Goal: Task Accomplishment & Management: Manage account settings

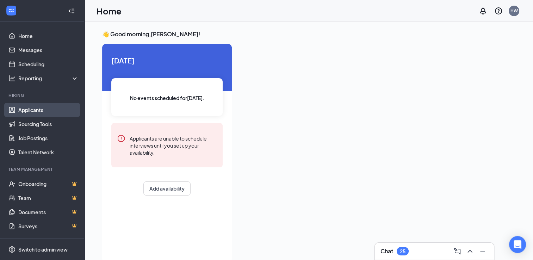
click at [37, 112] on link "Applicants" at bounding box center [48, 110] width 60 height 14
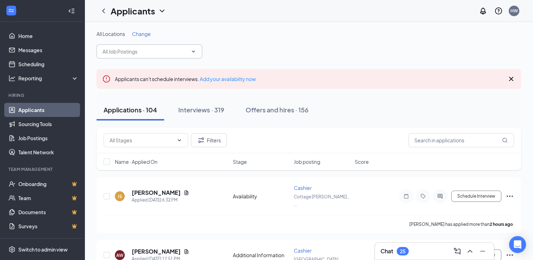
click at [193, 53] on icon "ChevronDown" at bounding box center [193, 52] width 6 height 6
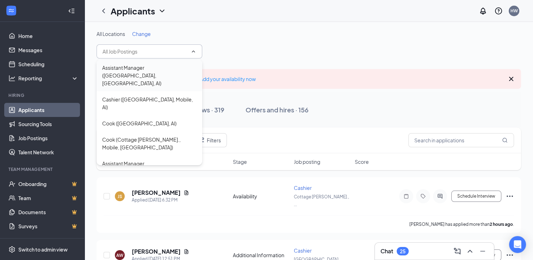
click at [134, 74] on div "Assistant Manager ([GEOGRAPHIC_DATA], [GEOGRAPHIC_DATA], Al)" at bounding box center [149, 75] width 94 height 23
type input "Assistant Manager ([GEOGRAPHIC_DATA], [GEOGRAPHIC_DATA], Al)"
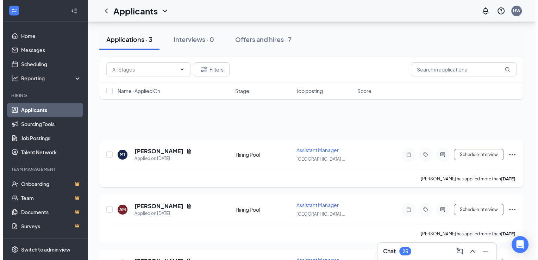
scroll to position [88, 0]
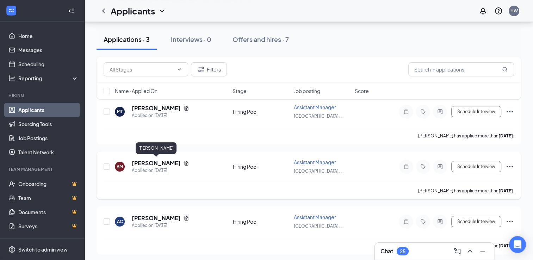
click at [168, 164] on h5 "[PERSON_NAME]" at bounding box center [156, 163] width 49 height 8
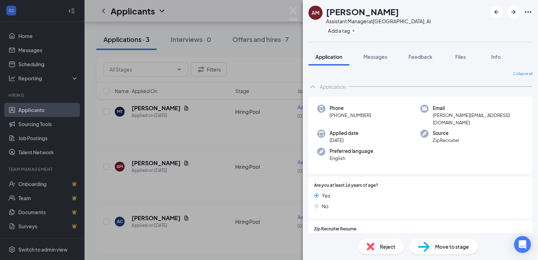
click at [386, 247] on span "Reject" at bounding box center [387, 247] width 15 height 8
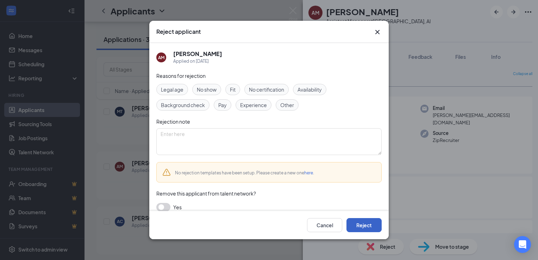
click at [366, 225] on button "Reject" at bounding box center [363, 225] width 35 height 14
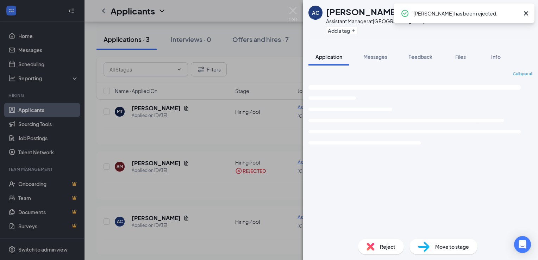
click at [164, 218] on div "AC [PERSON_NAME] Assistant Manager at [GEOGRAPHIC_DATA], Mobile, Al Add a tag A…" at bounding box center [269, 130] width 538 height 260
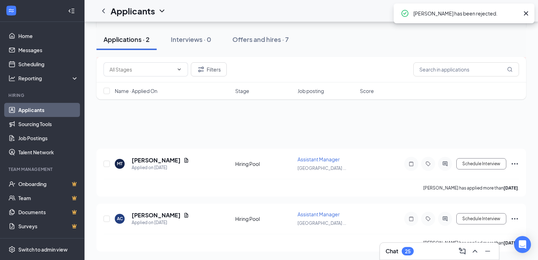
scroll to position [34, 0]
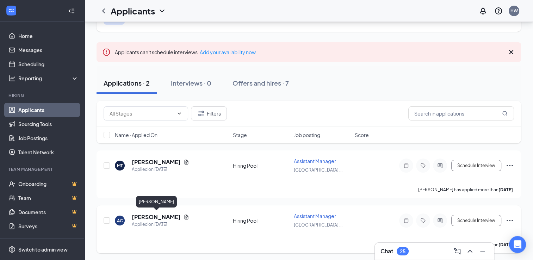
click at [173, 219] on h5 "[PERSON_NAME]" at bounding box center [156, 217] width 49 height 8
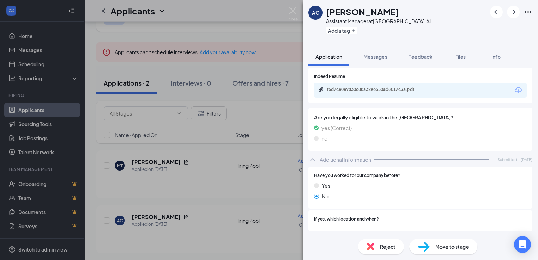
scroll to position [145, 0]
click at [381, 93] on div "f6d7ce0e9830c88a32e6550ad8017c3a.pdf" at bounding box center [375, 90] width 114 height 7
click at [378, 244] on div "Reject" at bounding box center [381, 246] width 46 height 15
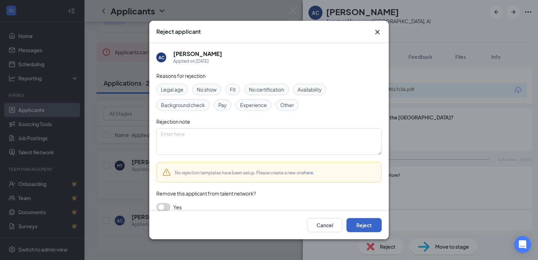
click at [364, 223] on button "Reject" at bounding box center [363, 225] width 35 height 14
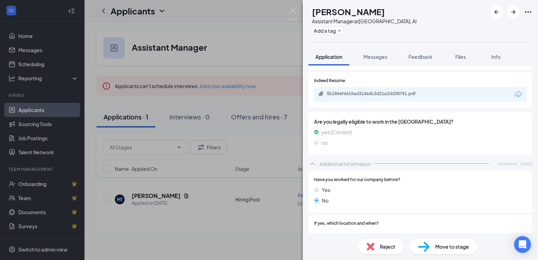
scroll to position [140, 0]
click at [370, 95] on div "5b186ef6615ad3146dc3d21a2dd38791.pdf" at bounding box center [376, 94] width 99 height 6
click at [386, 245] on span "Reject" at bounding box center [387, 247] width 15 height 8
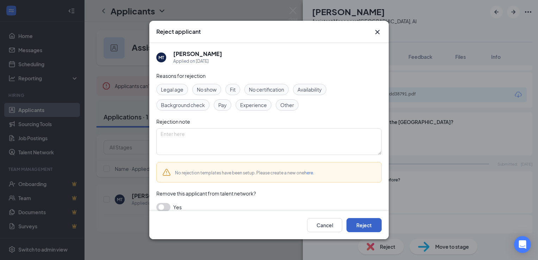
click at [367, 229] on button "Reject" at bounding box center [363, 225] width 35 height 14
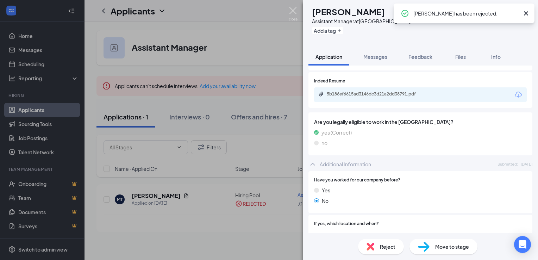
click at [292, 13] on img at bounding box center [293, 14] width 9 height 14
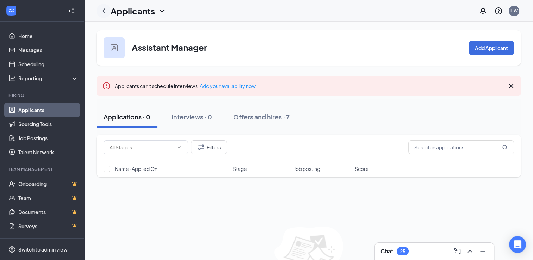
click at [105, 11] on icon "ChevronLeft" at bounding box center [103, 11] width 8 height 8
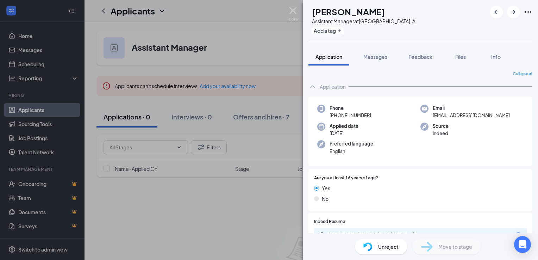
click at [293, 11] on img at bounding box center [293, 14] width 9 height 14
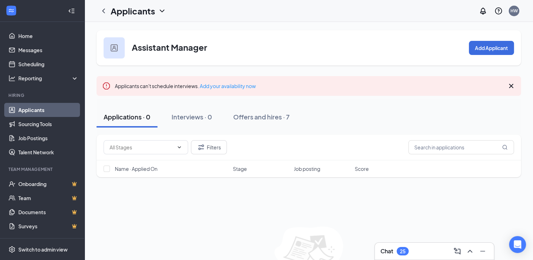
click at [162, 12] on icon "ChevronDown" at bounding box center [162, 11] width 8 height 8
click at [132, 30] on link "Applicants" at bounding box center [138, 26] width 47 height 7
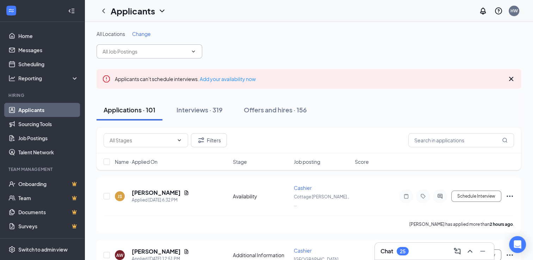
click at [190, 54] on icon "ChevronDown" at bounding box center [193, 52] width 6 height 6
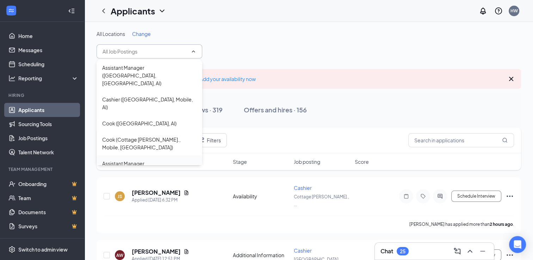
click at [168, 159] on div "Assistant Manager ([GEOGRAPHIC_DATA][PERSON_NAME], [GEOGRAPHIC_DATA], [GEOGRAPH…" at bounding box center [149, 174] width 94 height 31
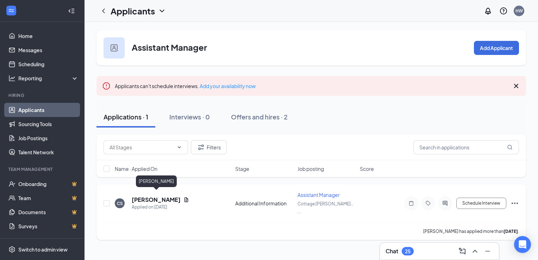
click at [169, 196] on h5 "[PERSON_NAME]" at bounding box center [156, 200] width 49 height 8
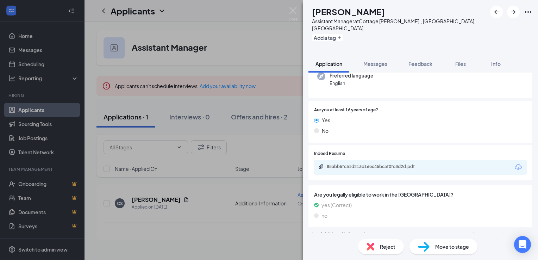
scroll to position [75, 0]
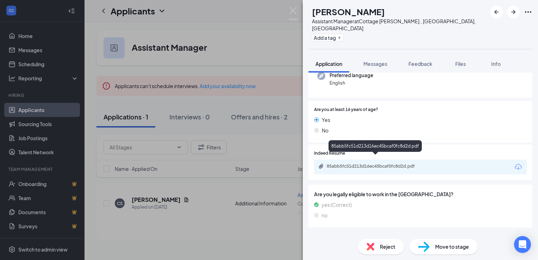
click at [387, 163] on div "85abb5fc51d213d16ec45bcaf0fc8d2d.pdf" at bounding box center [376, 166] width 99 height 6
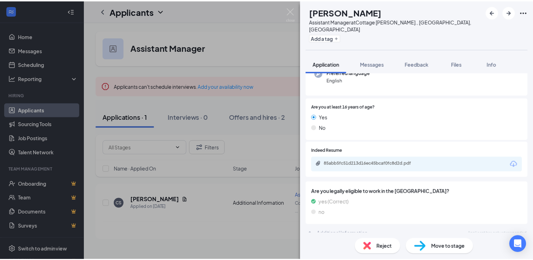
scroll to position [75, 0]
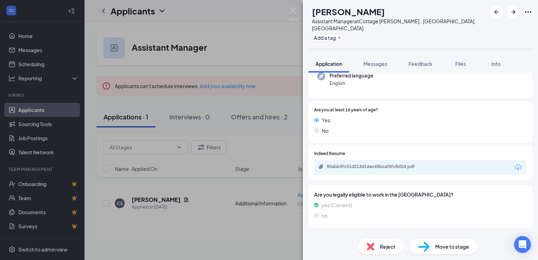
click at [351, 150] on div at bounding box center [436, 153] width 182 height 7
click at [384, 251] on div "Reject" at bounding box center [381, 246] width 46 height 15
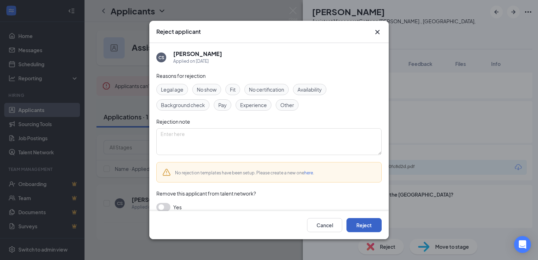
click at [365, 225] on button "Reject" at bounding box center [363, 225] width 35 height 14
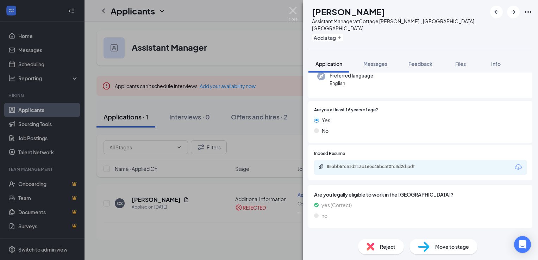
click at [292, 11] on img at bounding box center [293, 14] width 9 height 14
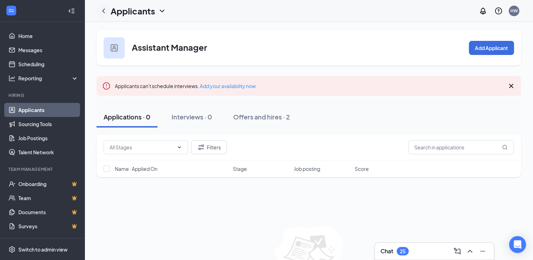
click at [102, 7] on icon "ChevronLeft" at bounding box center [103, 11] width 8 height 8
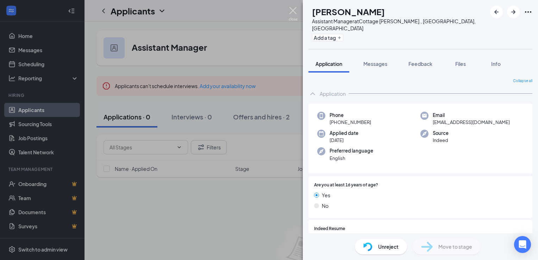
click at [293, 8] on img at bounding box center [293, 14] width 9 height 14
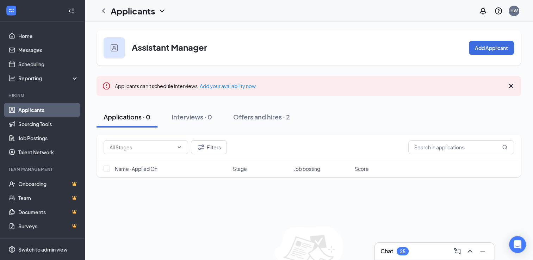
click at [168, 7] on div "Applicants HW" at bounding box center [308, 11] width 448 height 22
click at [163, 12] on icon "ChevronDown" at bounding box center [162, 11] width 8 height 8
click at [149, 41] on link "Archived applicants" at bounding box center [138, 37] width 47 height 7
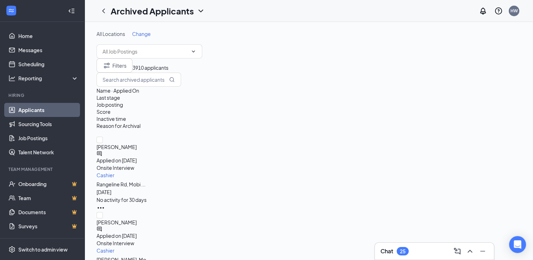
click at [197, 10] on icon "ChevronDown" at bounding box center [200, 11] width 8 height 8
click at [137, 30] on link "Applicants" at bounding box center [158, 26] width 86 height 7
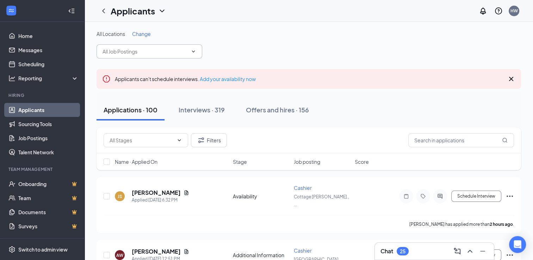
click at [194, 51] on icon "ChevronDown" at bounding box center [193, 52] width 6 height 6
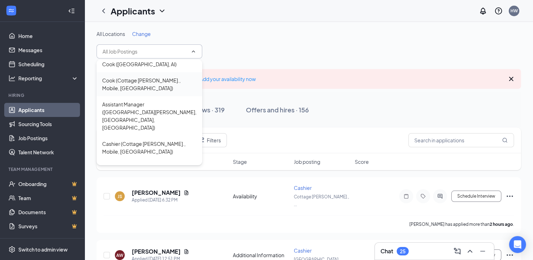
scroll to position [78, 0]
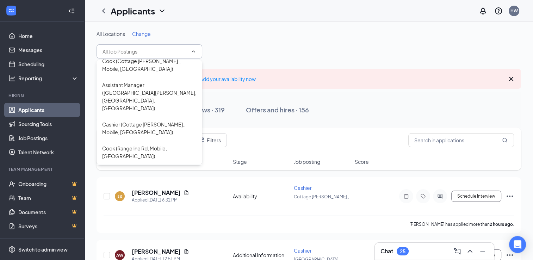
click at [141, 168] on div "Assistant Manager (Rangeline Rd, Mobile, [GEOGRAPHIC_DATA])" at bounding box center [149, 175] width 94 height 15
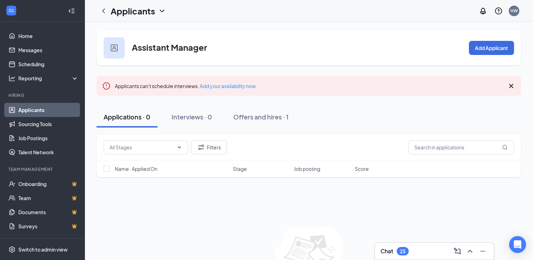
click at [163, 9] on icon "ChevronDown" at bounding box center [162, 11] width 8 height 8
click at [131, 30] on link "Applicants" at bounding box center [138, 26] width 47 height 7
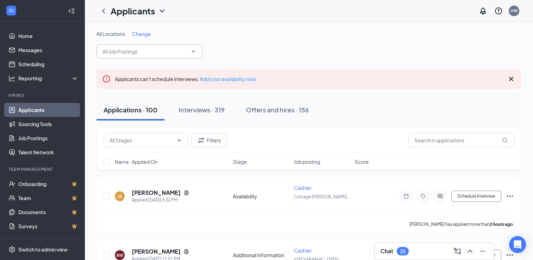
click at [191, 50] on icon "ChevronDown" at bounding box center [193, 52] width 6 height 6
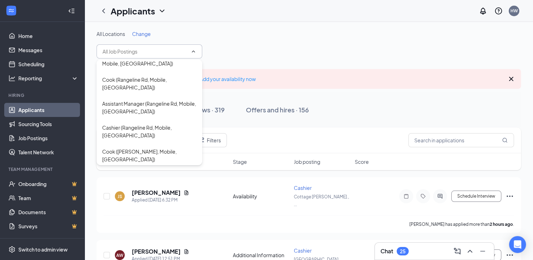
scroll to position [161, 0]
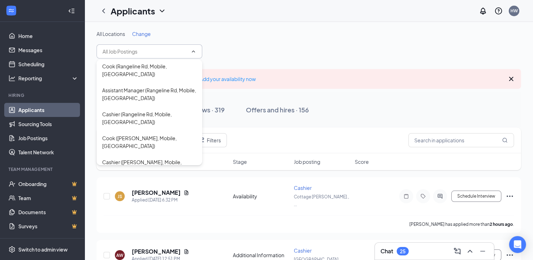
click at [155, 182] on div "Assistant Manager ([PERSON_NAME], Mobile, [GEOGRAPHIC_DATA])" at bounding box center [149, 189] width 94 height 15
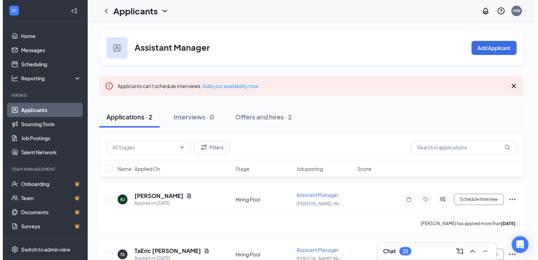
scroll to position [34, 0]
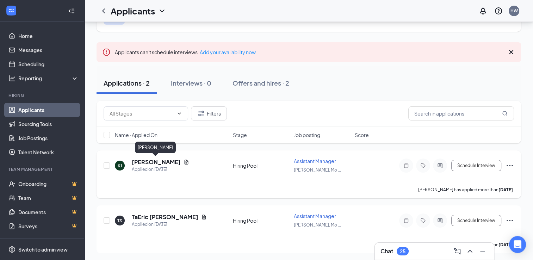
click at [166, 162] on h5 "[PERSON_NAME]" at bounding box center [156, 162] width 49 height 8
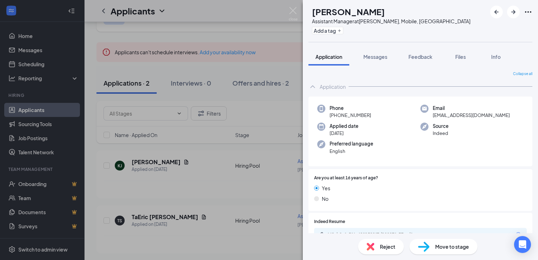
click at [385, 249] on span "Reject" at bounding box center [387, 247] width 15 height 8
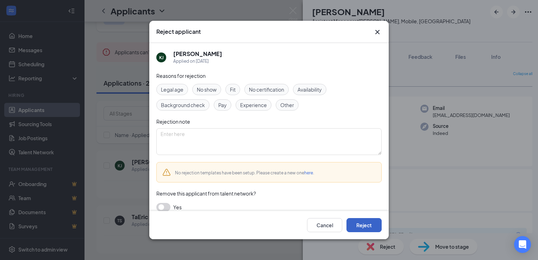
click at [362, 232] on button "Reject" at bounding box center [363, 225] width 35 height 14
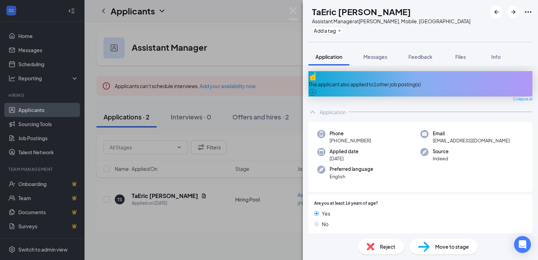
click at [383, 245] on span "Reject" at bounding box center [387, 247] width 15 height 8
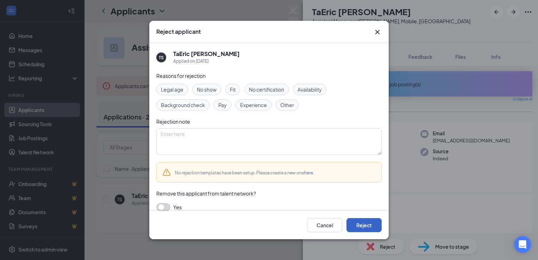
click at [362, 224] on button "Reject" at bounding box center [363, 225] width 35 height 14
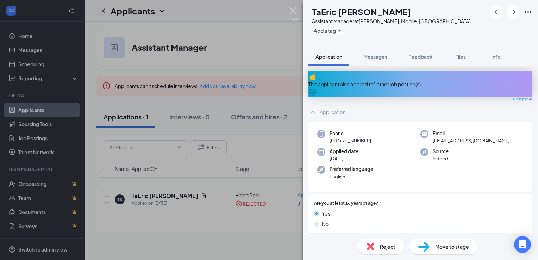
click at [293, 11] on img at bounding box center [293, 14] width 9 height 14
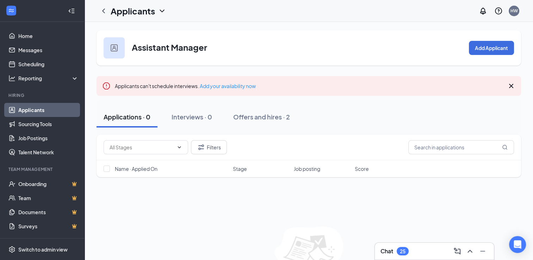
click at [163, 12] on icon "ChevronDown" at bounding box center [162, 11] width 8 height 8
click at [140, 29] on link "Applicants" at bounding box center [138, 26] width 47 height 7
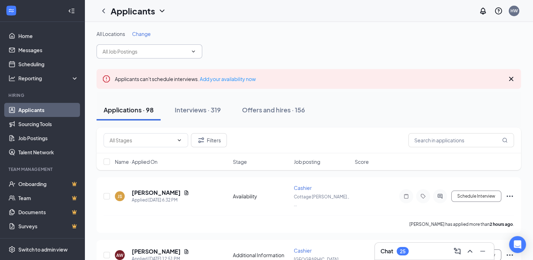
click at [193, 51] on icon "ChevronDown" at bounding box center [193, 52] width 6 height 6
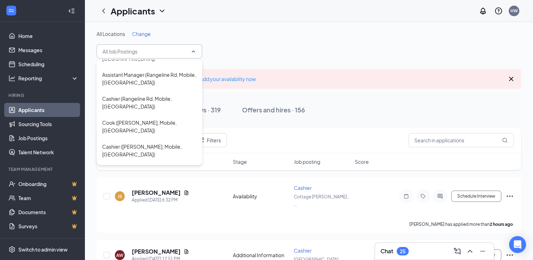
click at [153, 190] on div "Assistant Manager ([GEOGRAPHIC_DATA], [GEOGRAPHIC_DATA], [GEOGRAPHIC_DATA])" at bounding box center [149, 205] width 94 height 31
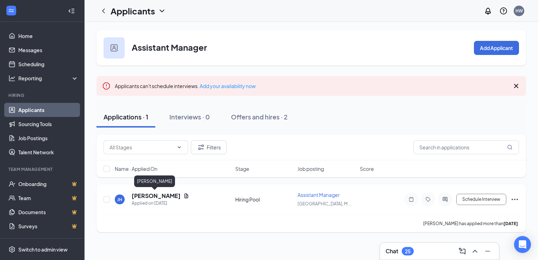
click at [158, 194] on h5 "[PERSON_NAME]" at bounding box center [156, 196] width 49 height 8
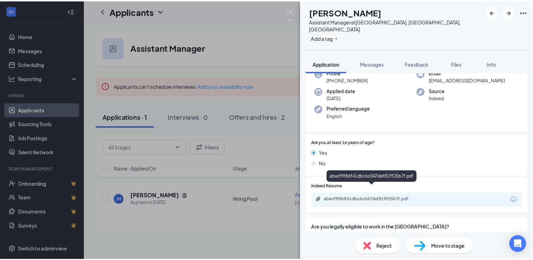
scroll to position [56, 0]
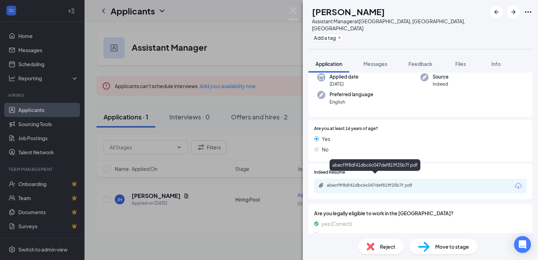
click at [358, 182] on div "abecf9f8df41dbc6c047def819f25b7f.pdf" at bounding box center [376, 185] width 99 height 6
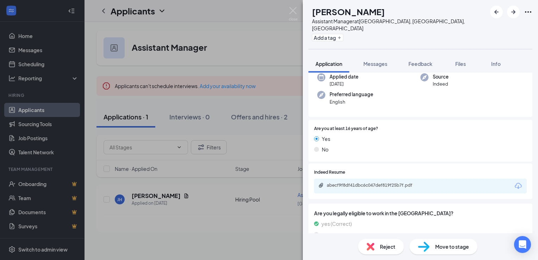
click at [384, 244] on span "Reject" at bounding box center [387, 247] width 15 height 8
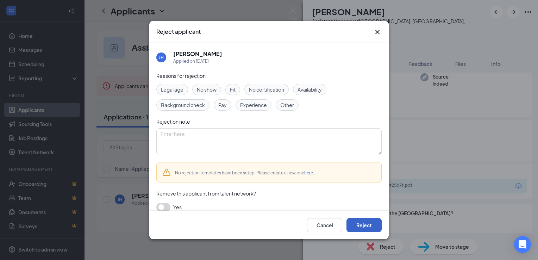
click at [367, 226] on button "Reject" at bounding box center [363, 225] width 35 height 14
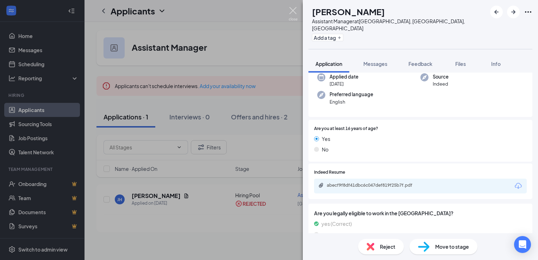
click at [293, 10] on img at bounding box center [293, 14] width 9 height 14
